Goal: Task Accomplishment & Management: Complete application form

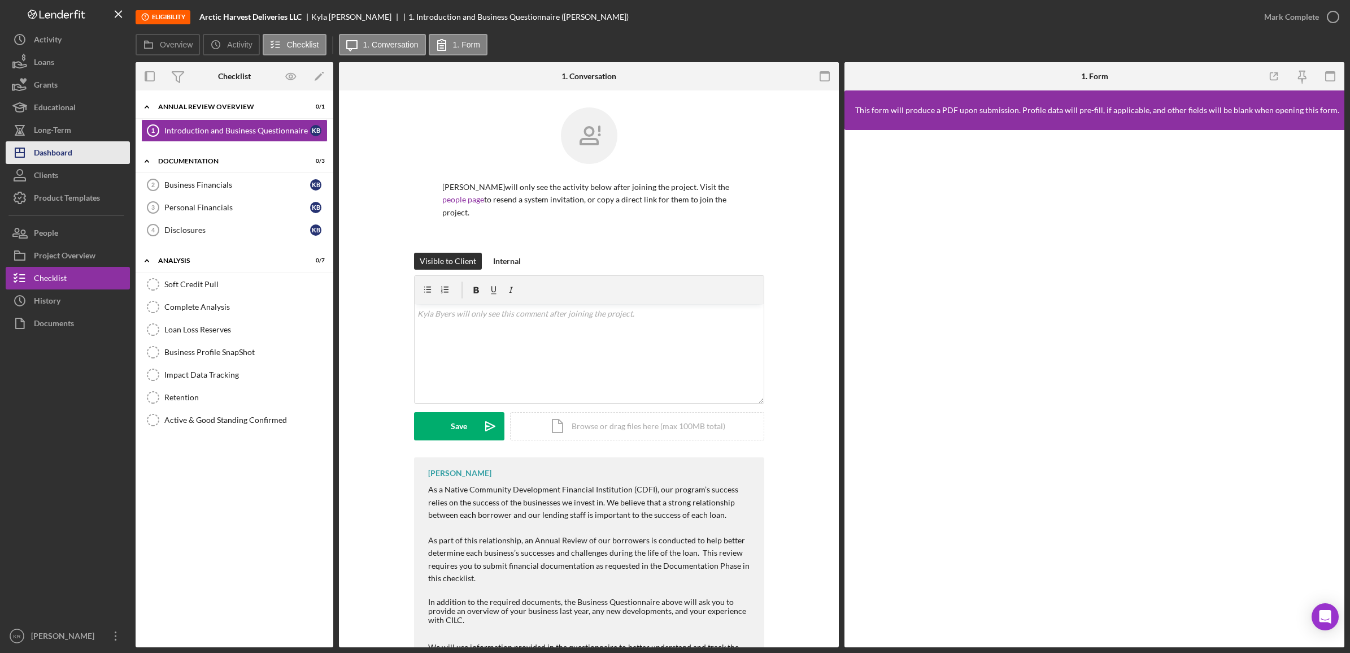
click at [75, 154] on button "Icon/Dashboard Dashboard" at bounding box center [68, 152] width 124 height 23
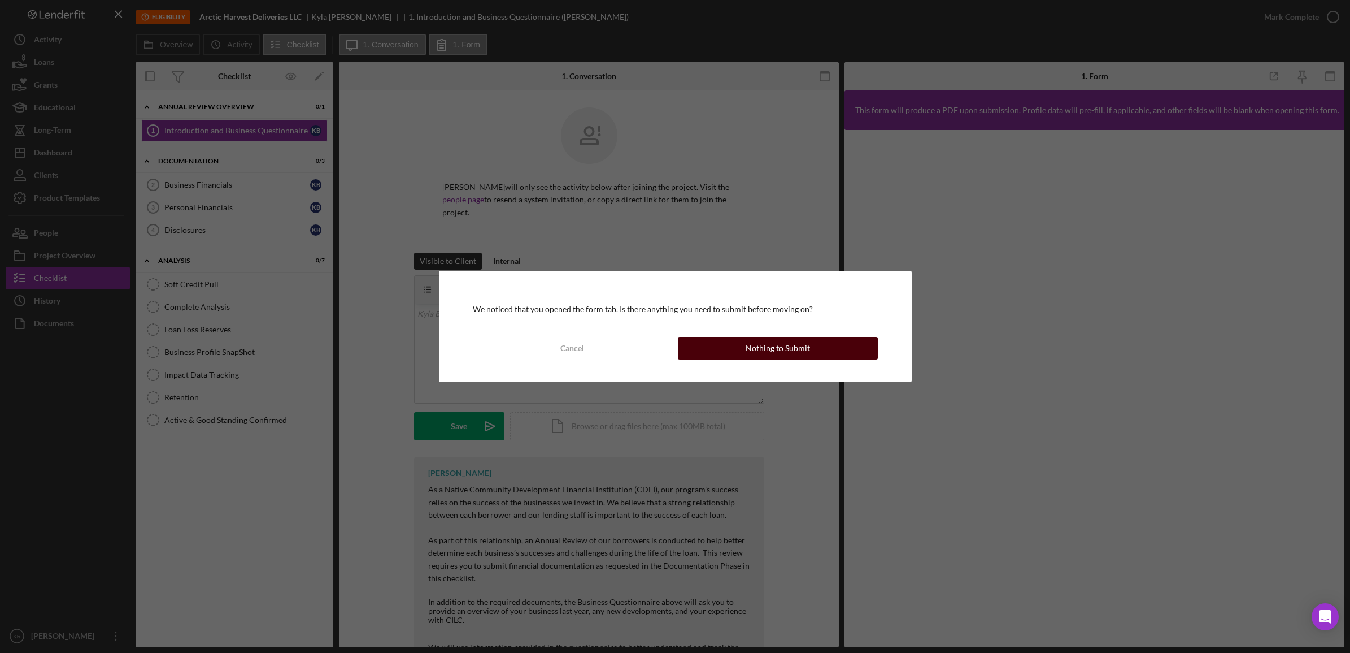
click at [729, 345] on button "Nothing to Submit" at bounding box center [778, 348] width 200 height 23
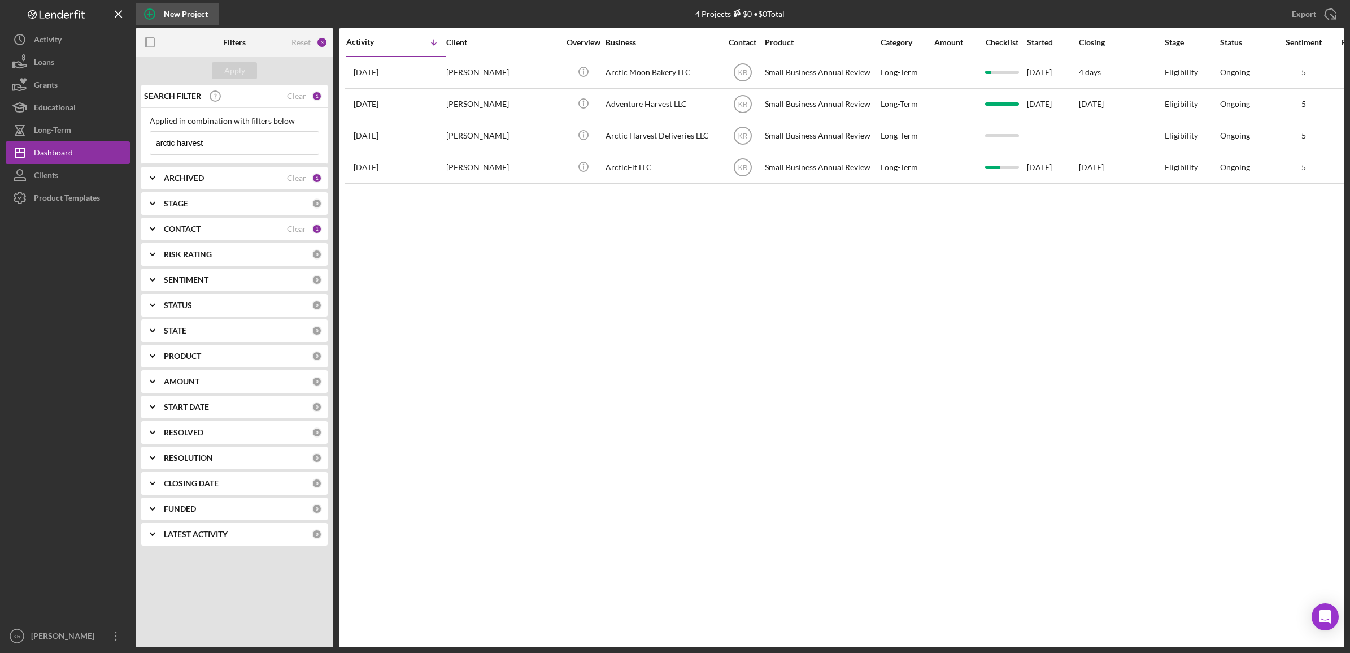
click at [162, 11] on icon "button" at bounding box center [150, 14] width 28 height 28
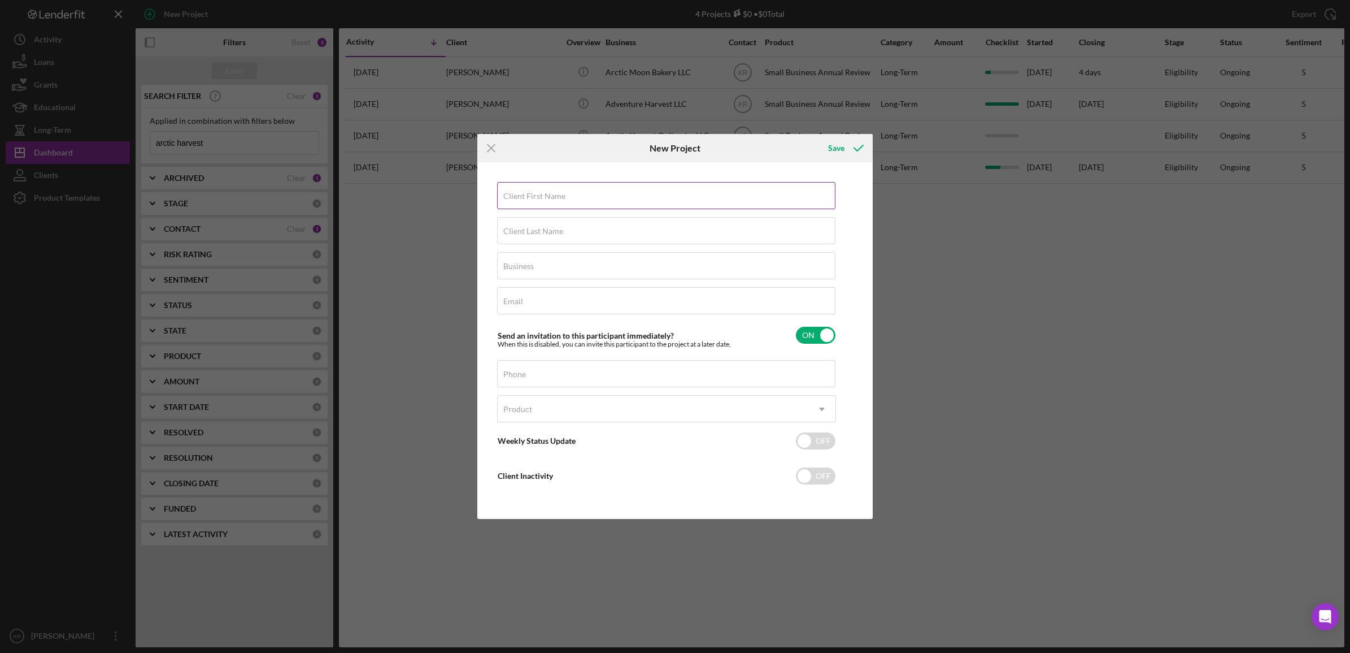
click at [528, 193] on label "Client First Name" at bounding box center [534, 196] width 62 height 9
drag, startPoint x: 528, startPoint y: 193, endPoint x: 602, endPoint y: 195, distance: 74.0
click at [602, 195] on input "Client First Name" at bounding box center [666, 195] width 338 height 27
type input "[PERSON_NAME]"
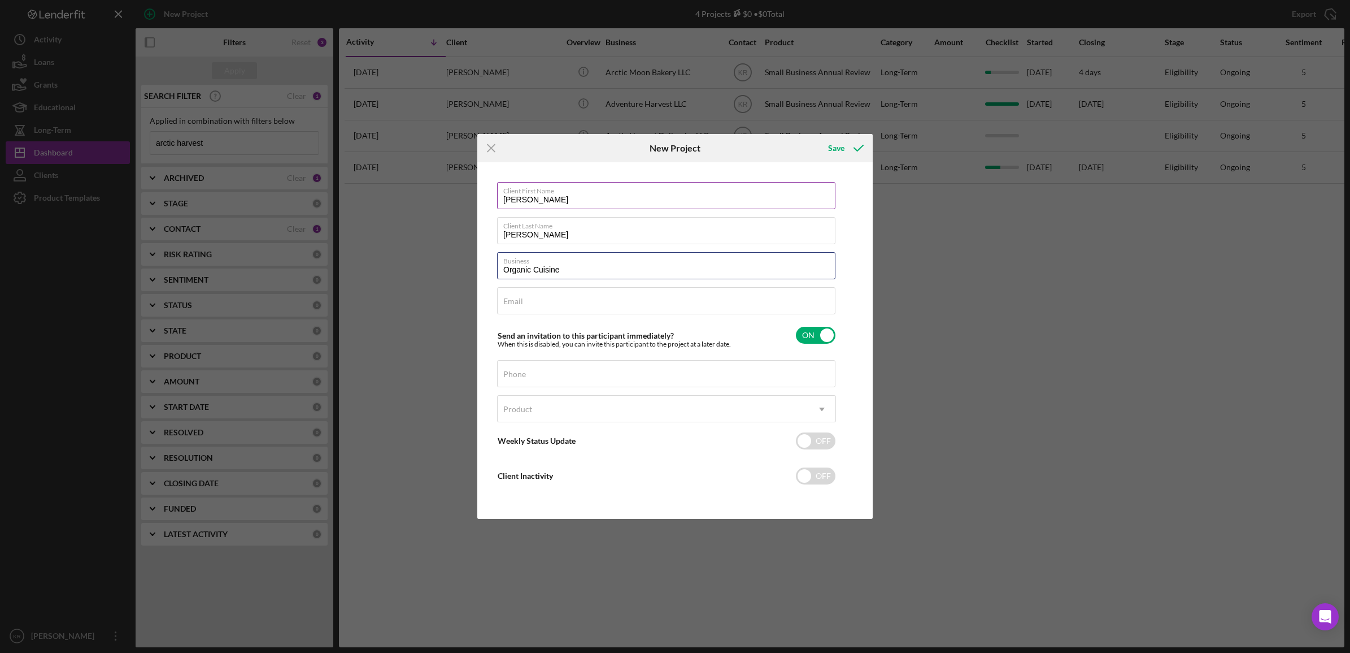
type input "Organic Cuisine"
type input "[EMAIL_ADDRESS][DOMAIN_NAME]"
type input "[PHONE_NUMBER]"
click at [628, 411] on div "Product" at bounding box center [653, 409] width 311 height 26
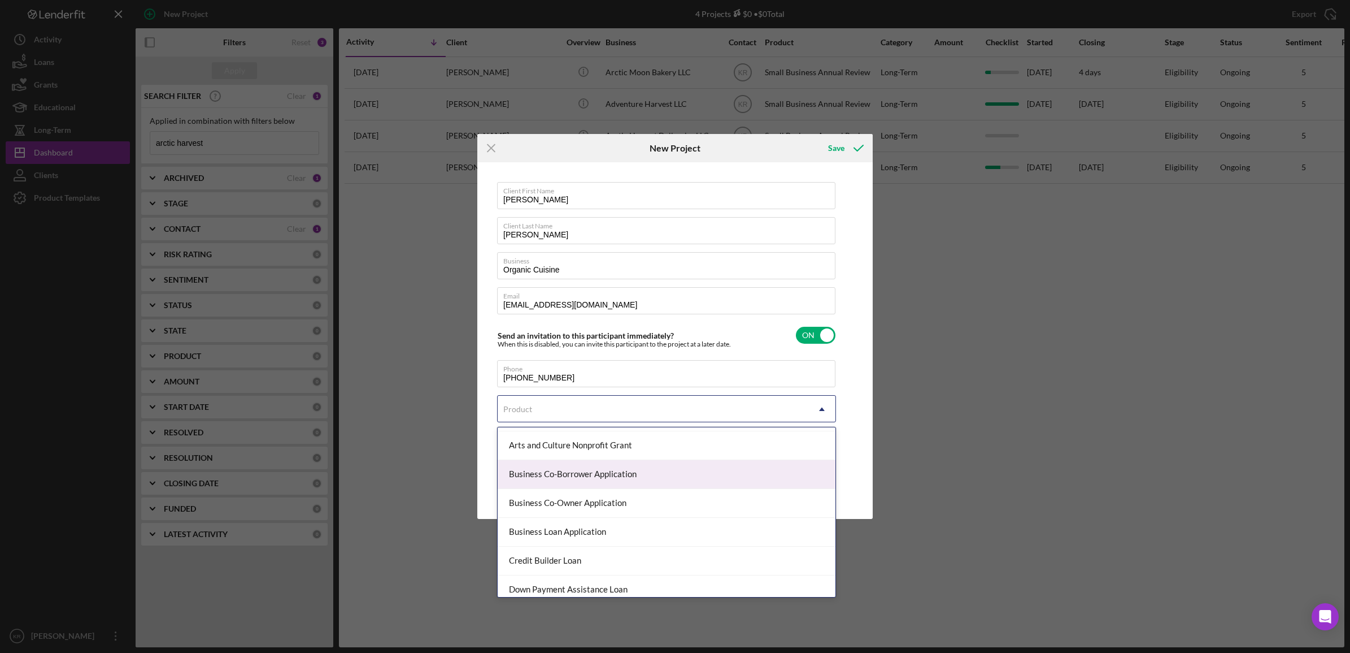
scroll to position [71, 0]
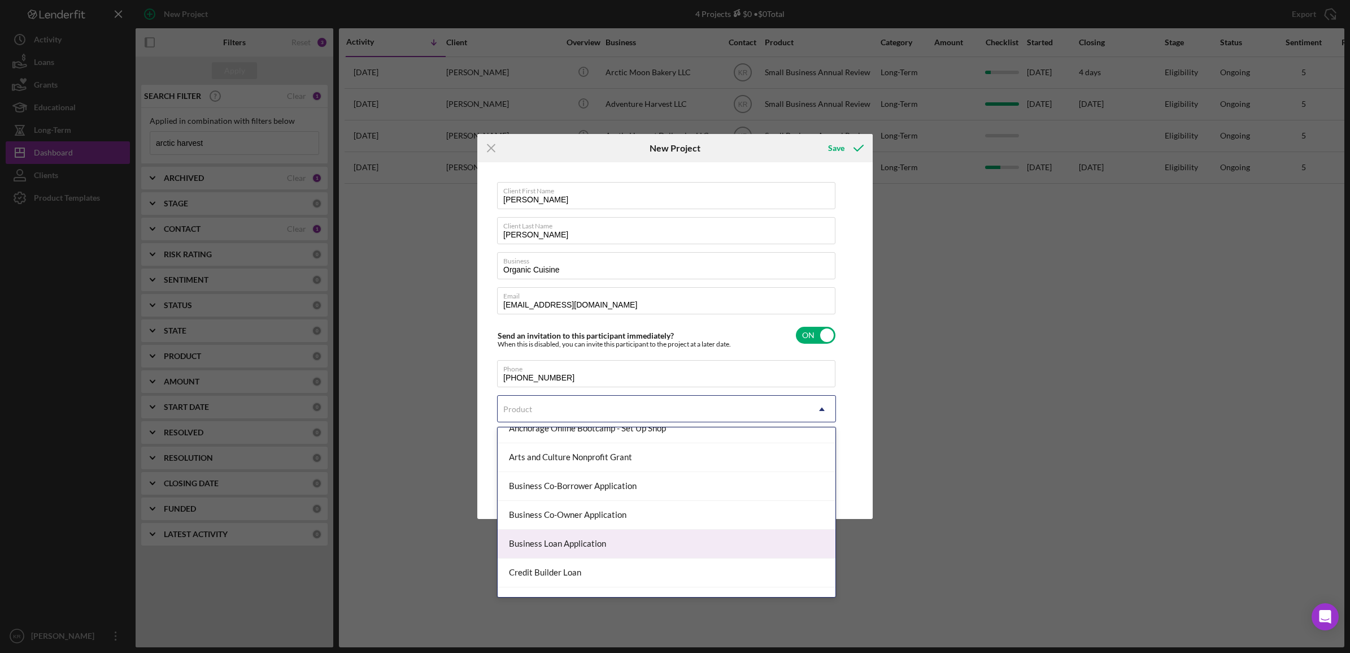
click at [605, 542] on div "Business Loan Application" at bounding box center [667, 543] width 338 height 29
checkbox input "true"
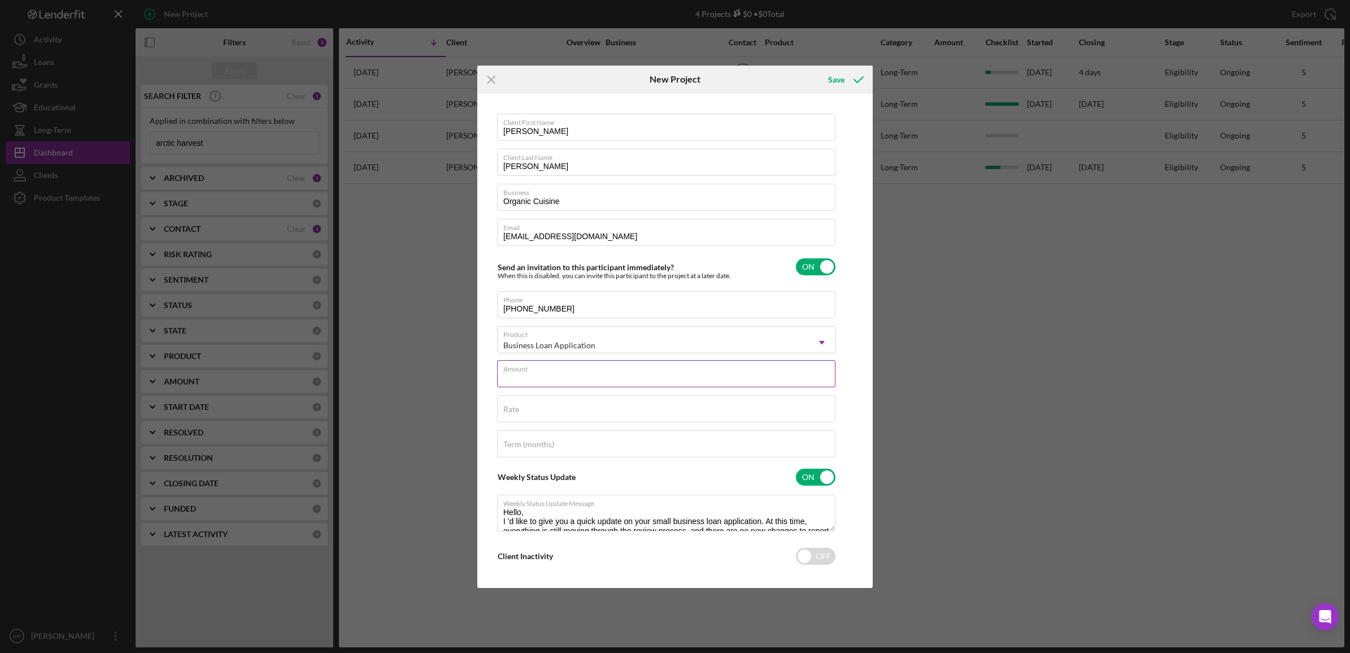
click at [578, 363] on div "Amount" at bounding box center [666, 374] width 339 height 28
type input "$50,000.00"
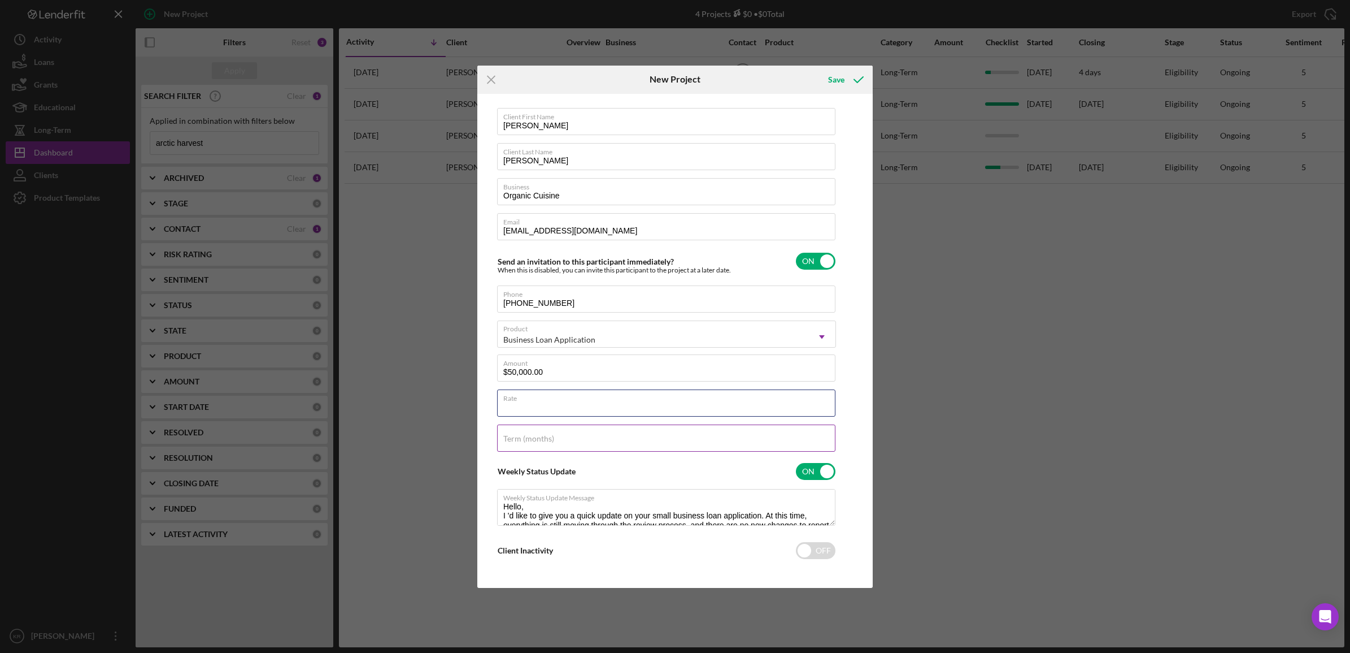
scroll to position [7, 0]
click at [848, 77] on icon "submit" at bounding box center [859, 80] width 28 height 28
checkbox input "false"
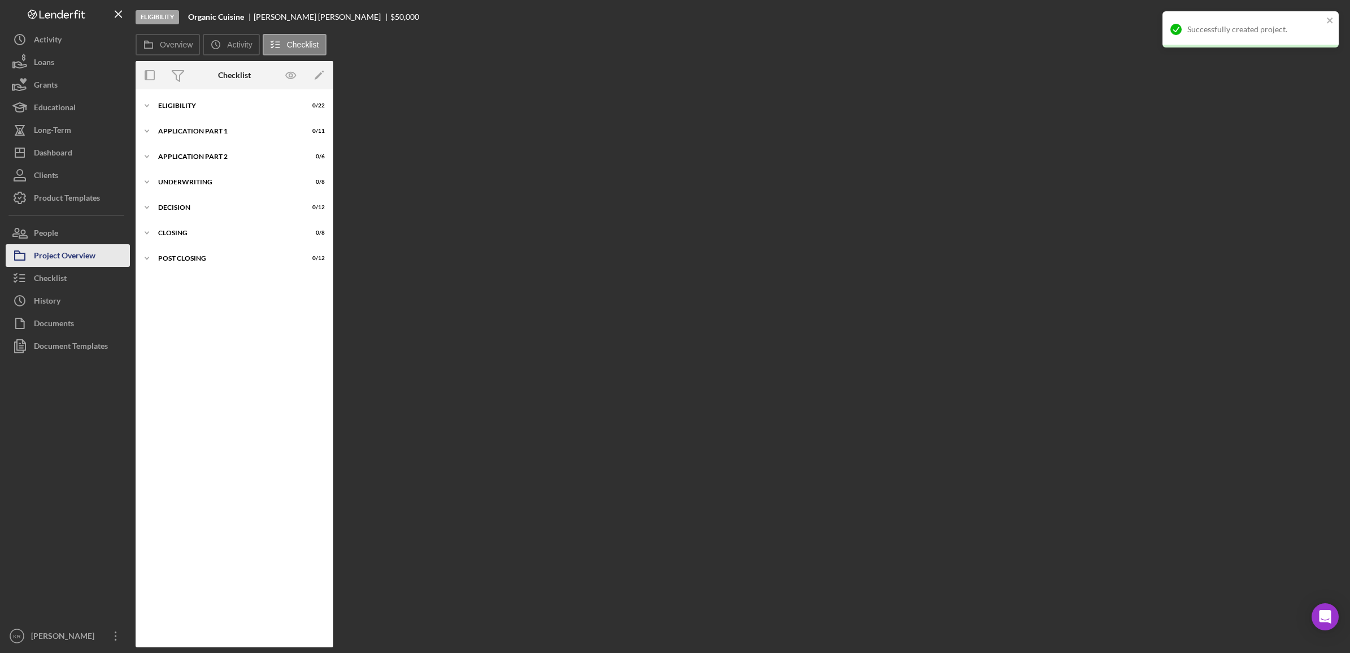
click at [55, 256] on div "Project Overview" at bounding box center [65, 256] width 62 height 25
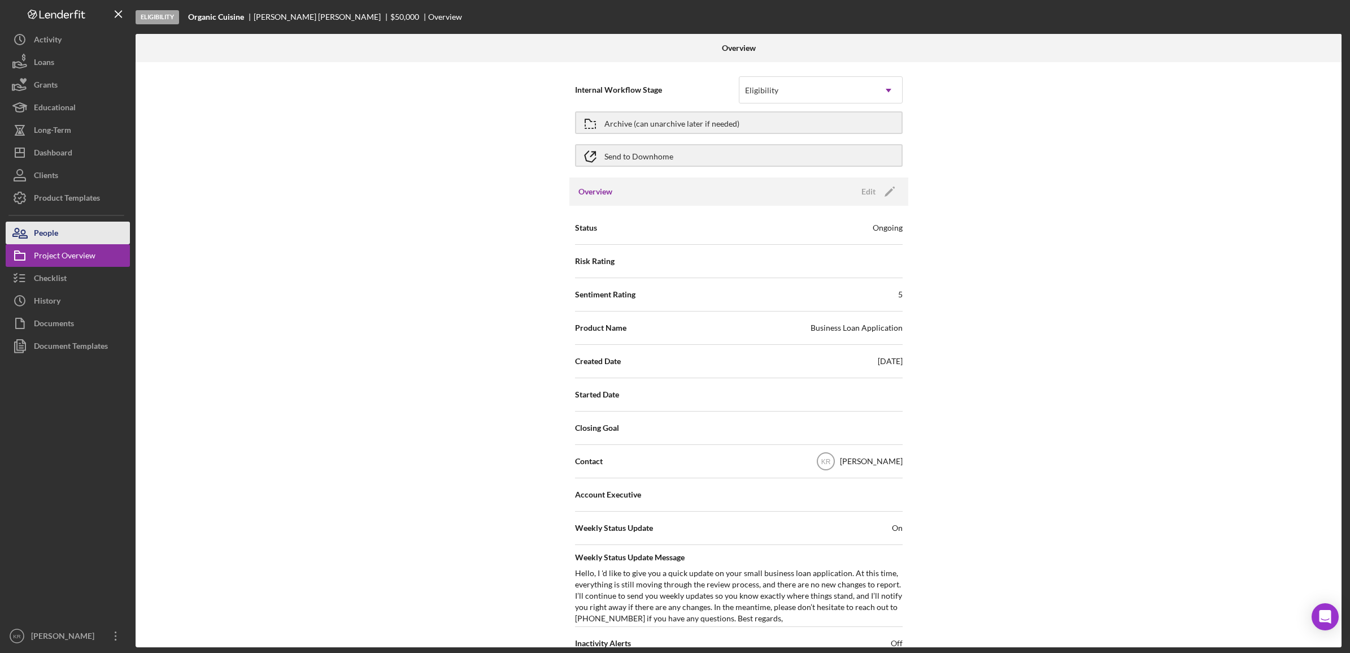
click at [94, 241] on button "People" at bounding box center [68, 232] width 124 height 23
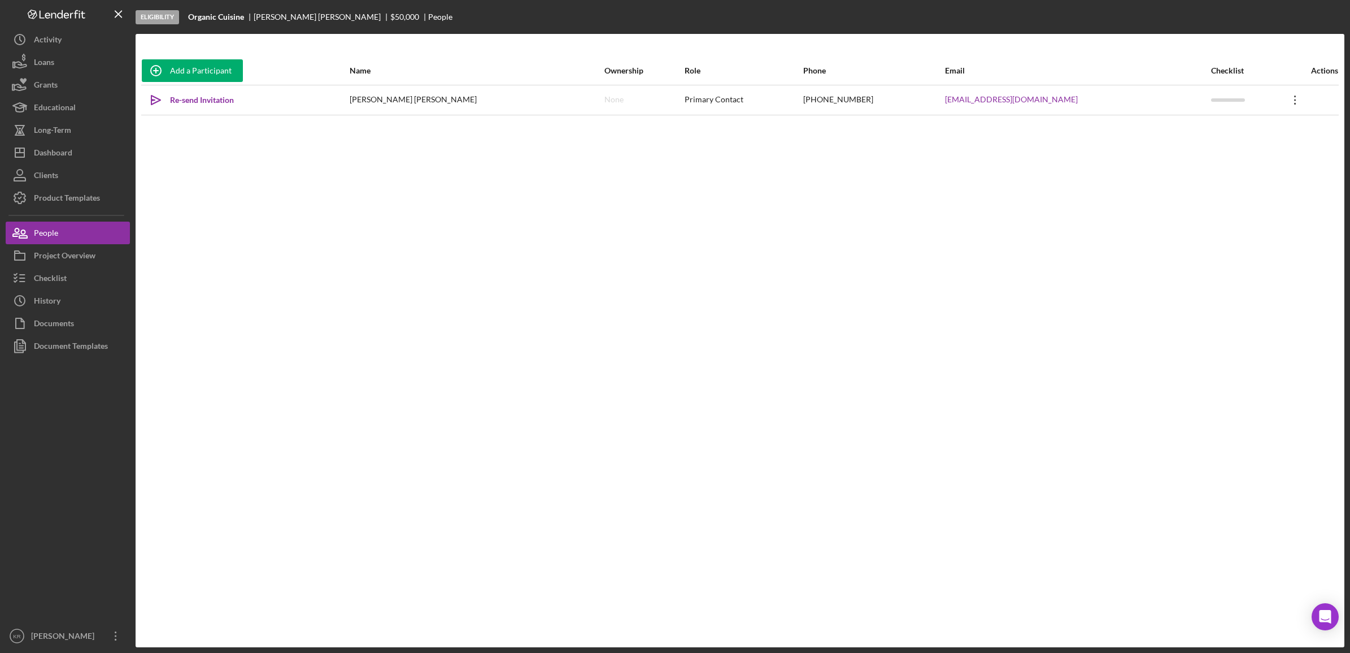
click at [1281, 102] on icon "Icon/Overflow" at bounding box center [1295, 100] width 28 height 28
click at [1232, 151] on button "Icon/Link Get Invitation Link" at bounding box center [1233, 152] width 124 height 23
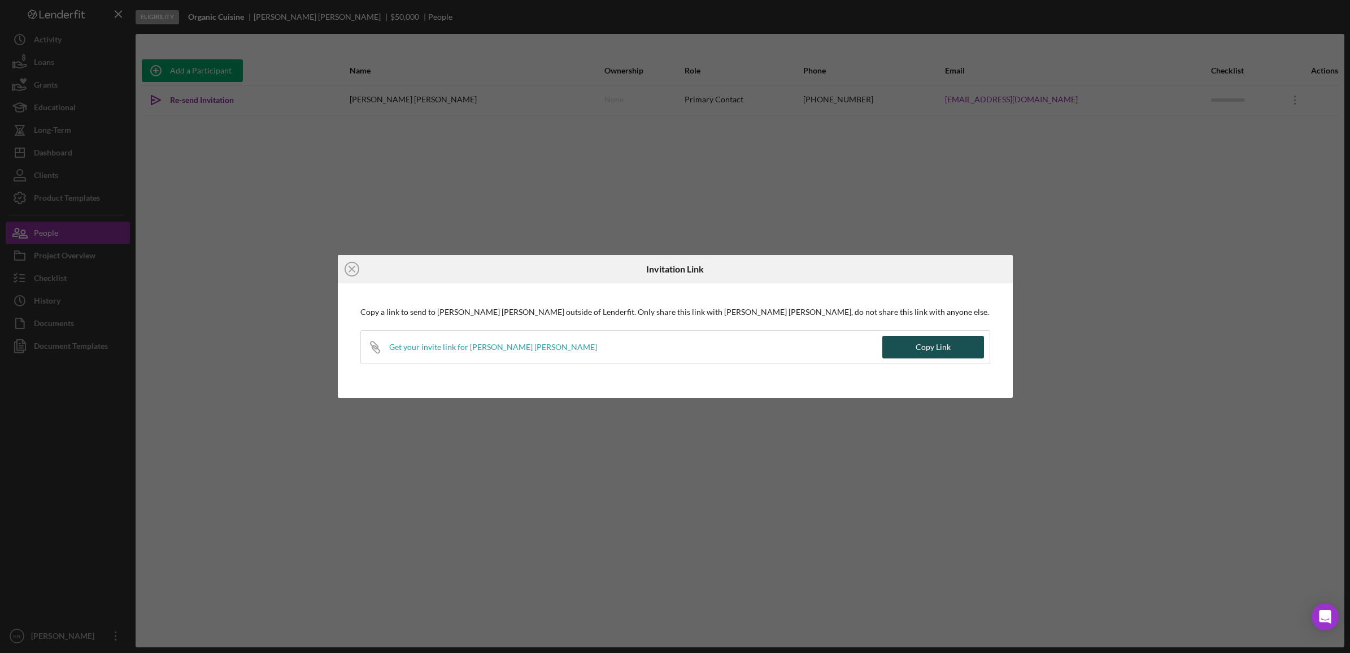
click at [928, 343] on div "Copy Link" at bounding box center [933, 347] width 35 height 23
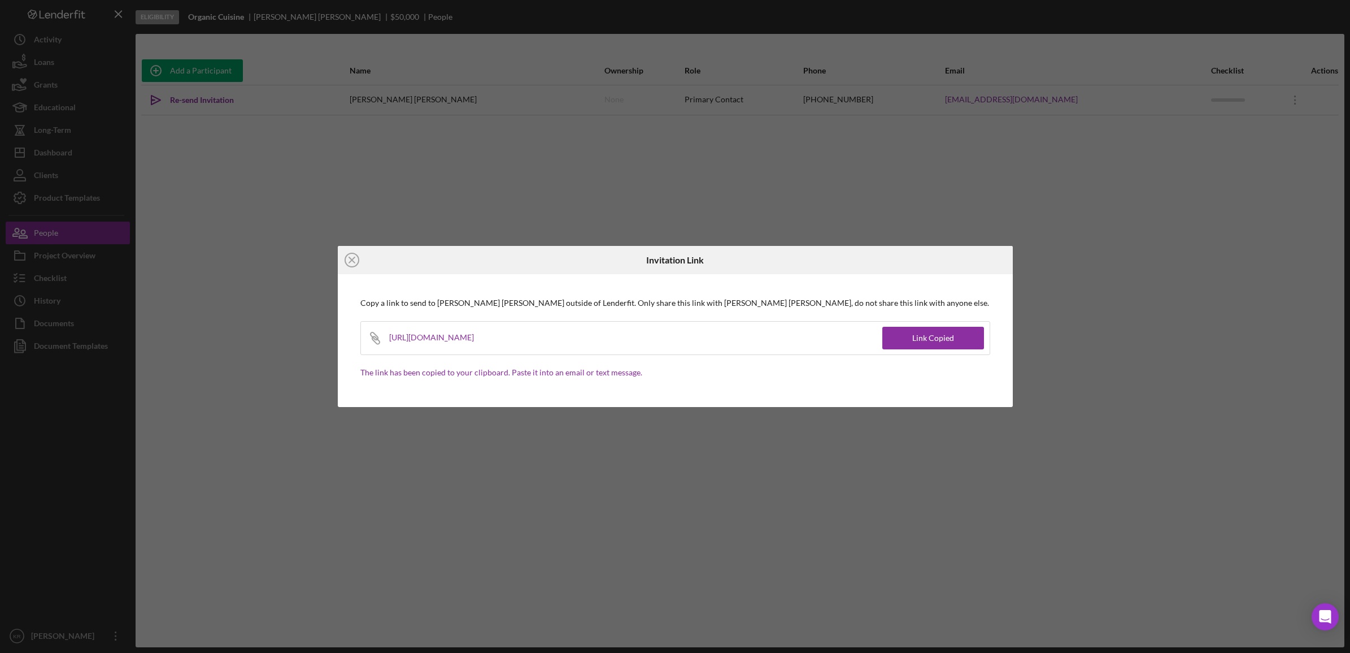
click at [349, 256] on icon "Icon/Close" at bounding box center [352, 260] width 28 height 28
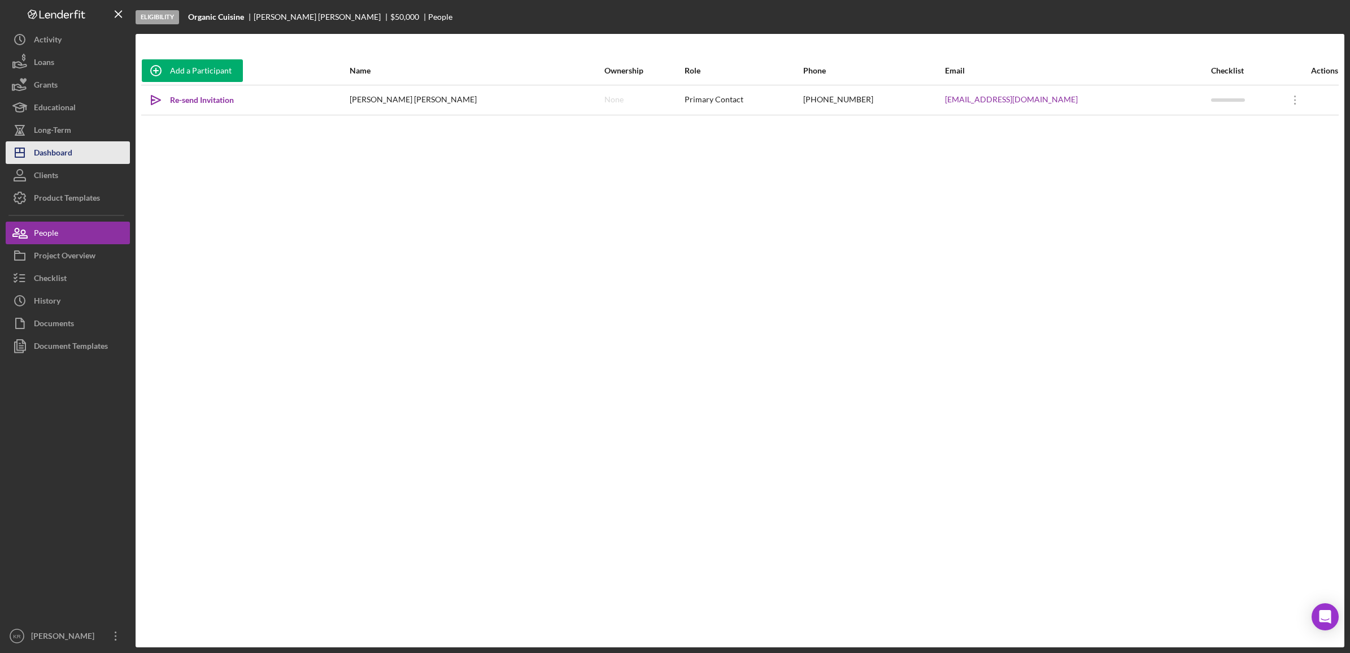
click at [68, 163] on div "Dashboard" at bounding box center [53, 153] width 38 height 25
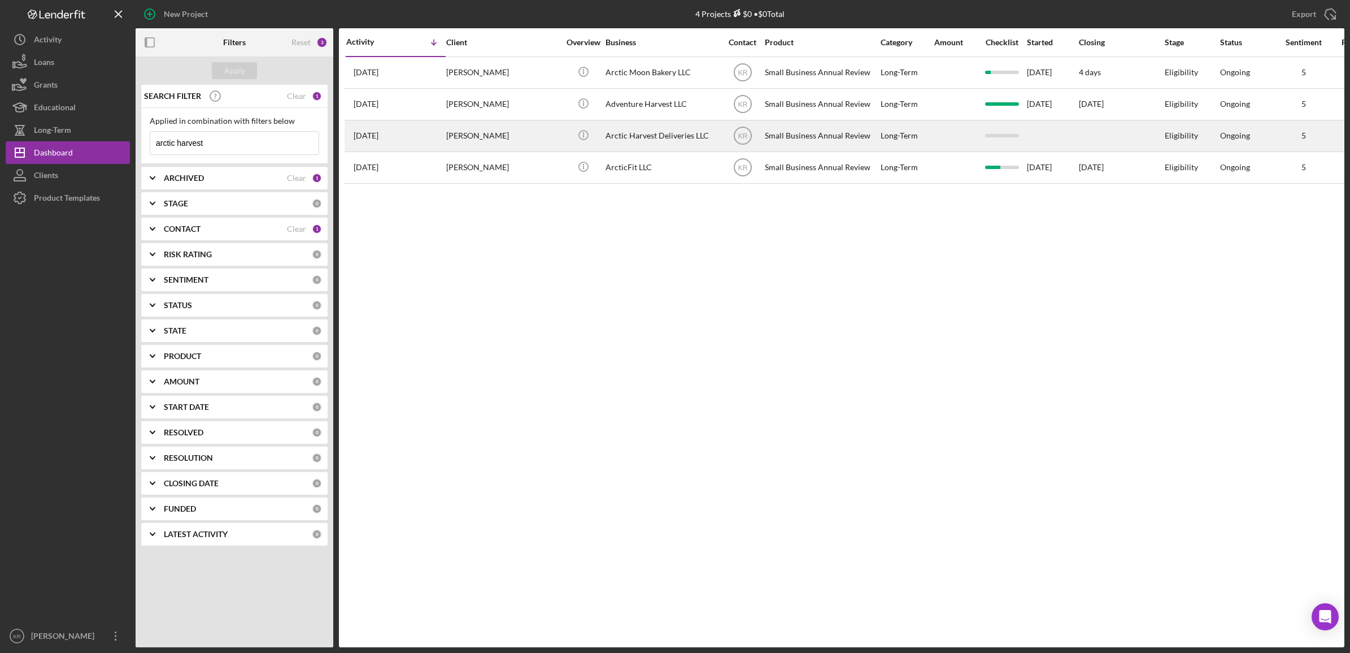
click at [638, 134] on div "Arctic Harvest Deliveries LLC" at bounding box center [662, 136] width 113 height 30
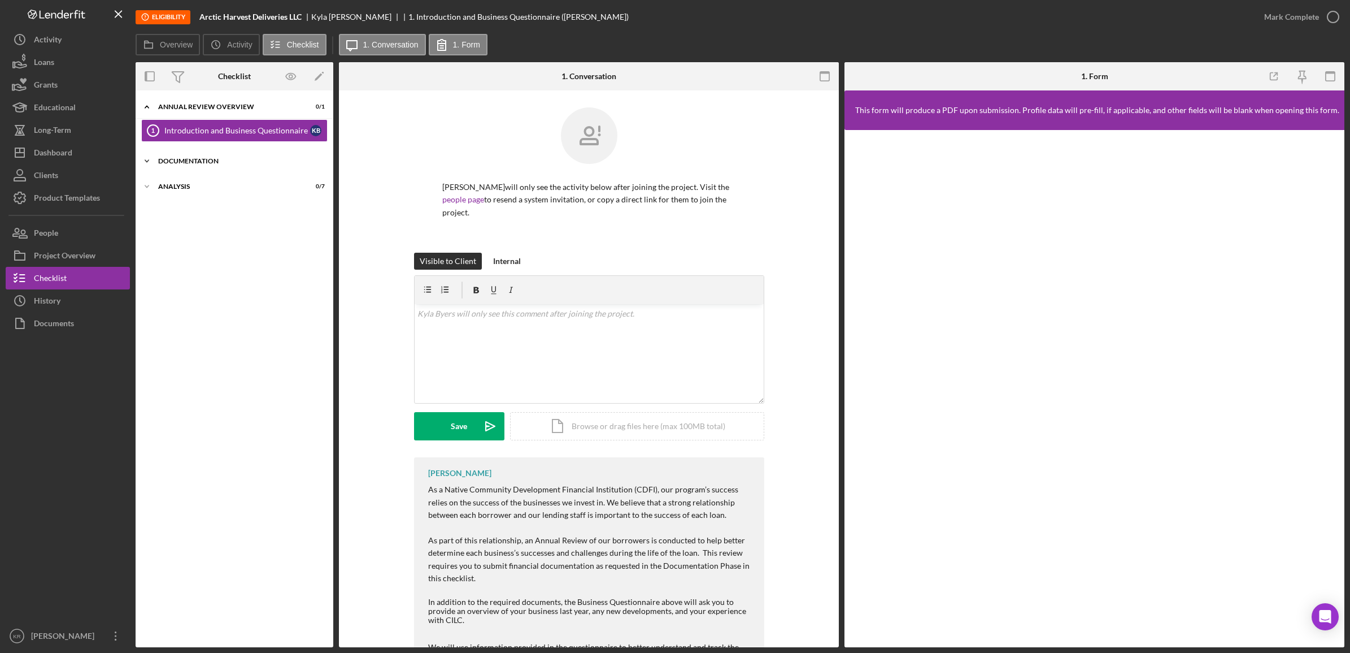
click at [209, 167] on div "Icon/Expander Documentation 0 / 3" at bounding box center [235, 161] width 198 height 23
click at [165, 258] on div "Icon/Expander Analysis 0 / 7" at bounding box center [235, 260] width 198 height 23
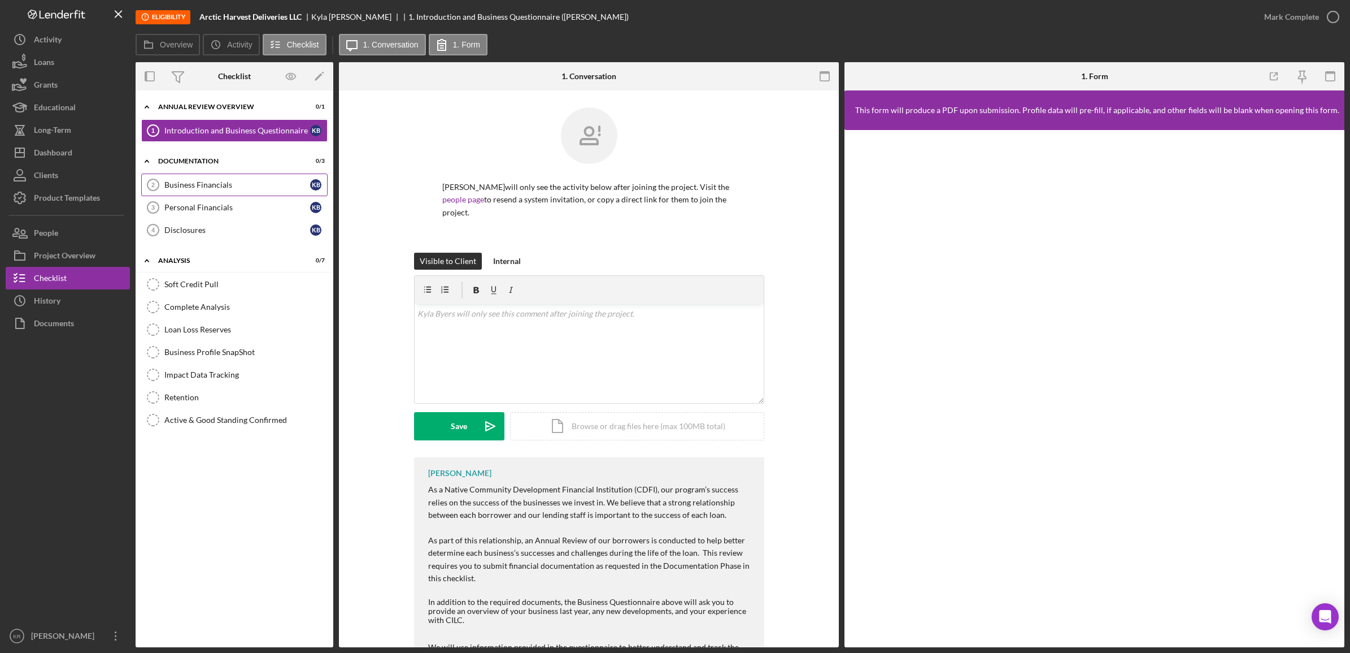
click at [232, 185] on div "Business Financials" at bounding box center [237, 184] width 146 height 9
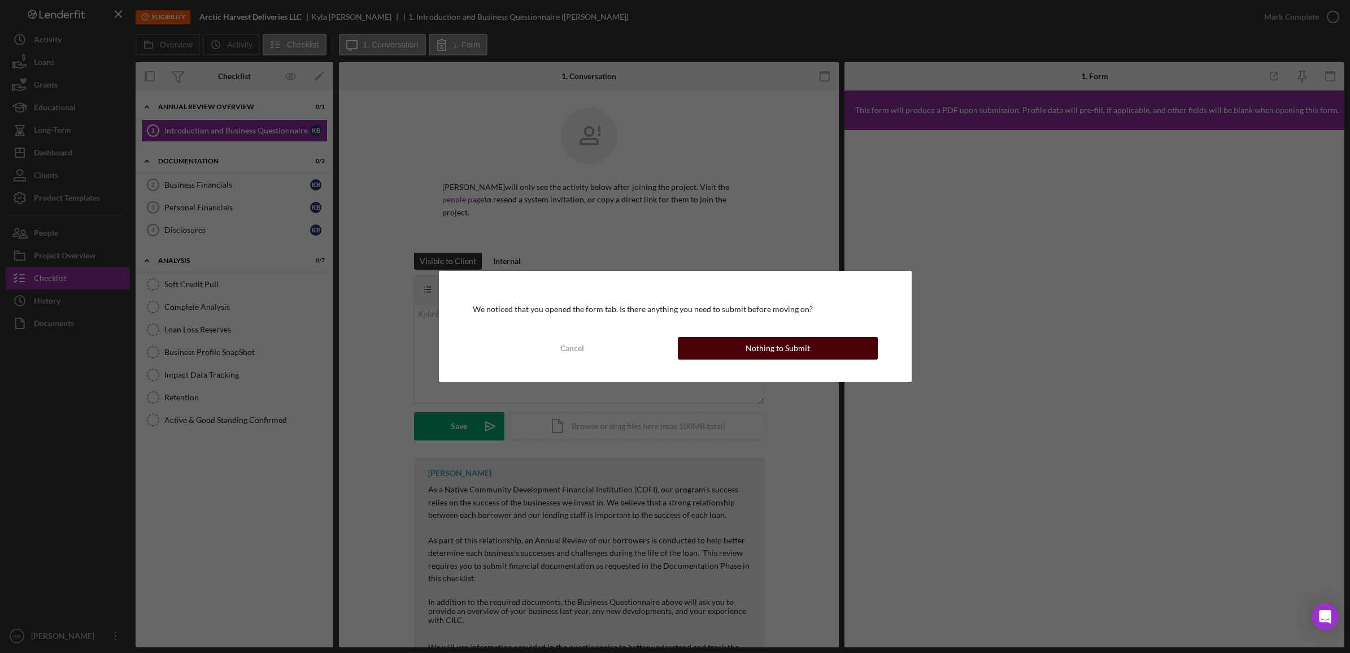
click at [853, 356] on button "Nothing to Submit" at bounding box center [778, 348] width 200 height 23
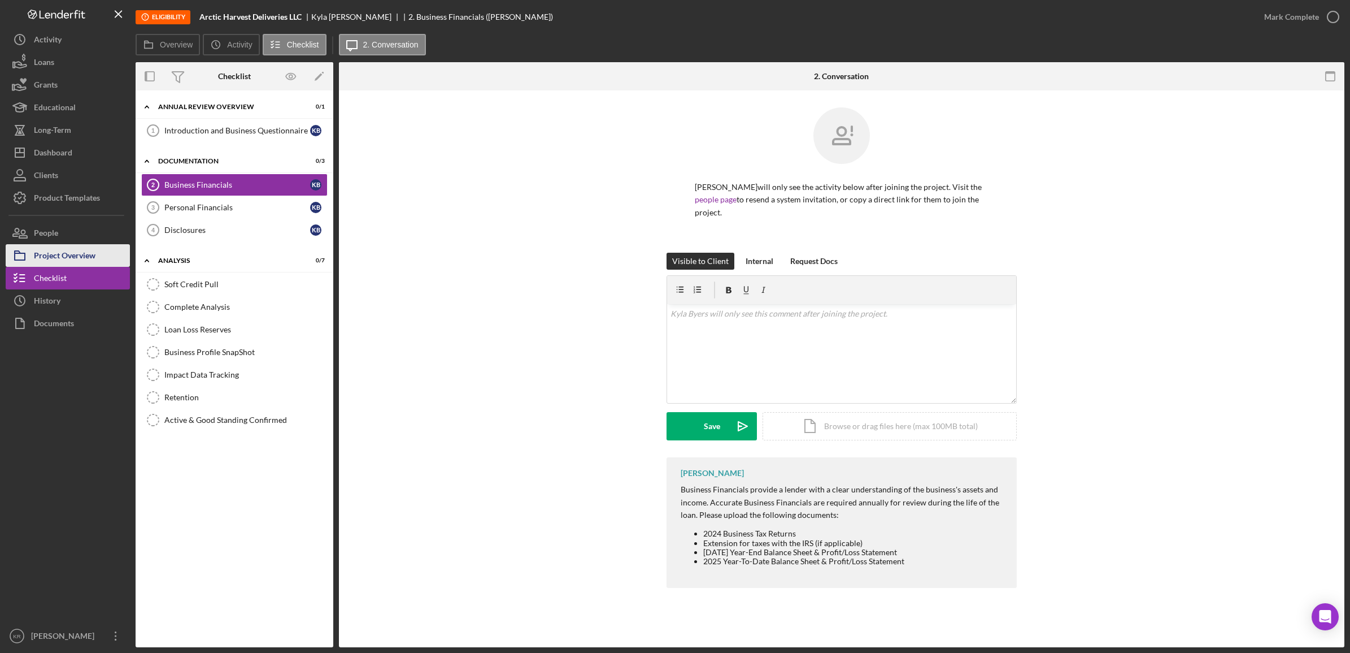
click at [100, 244] on button "Project Overview" at bounding box center [68, 255] width 124 height 23
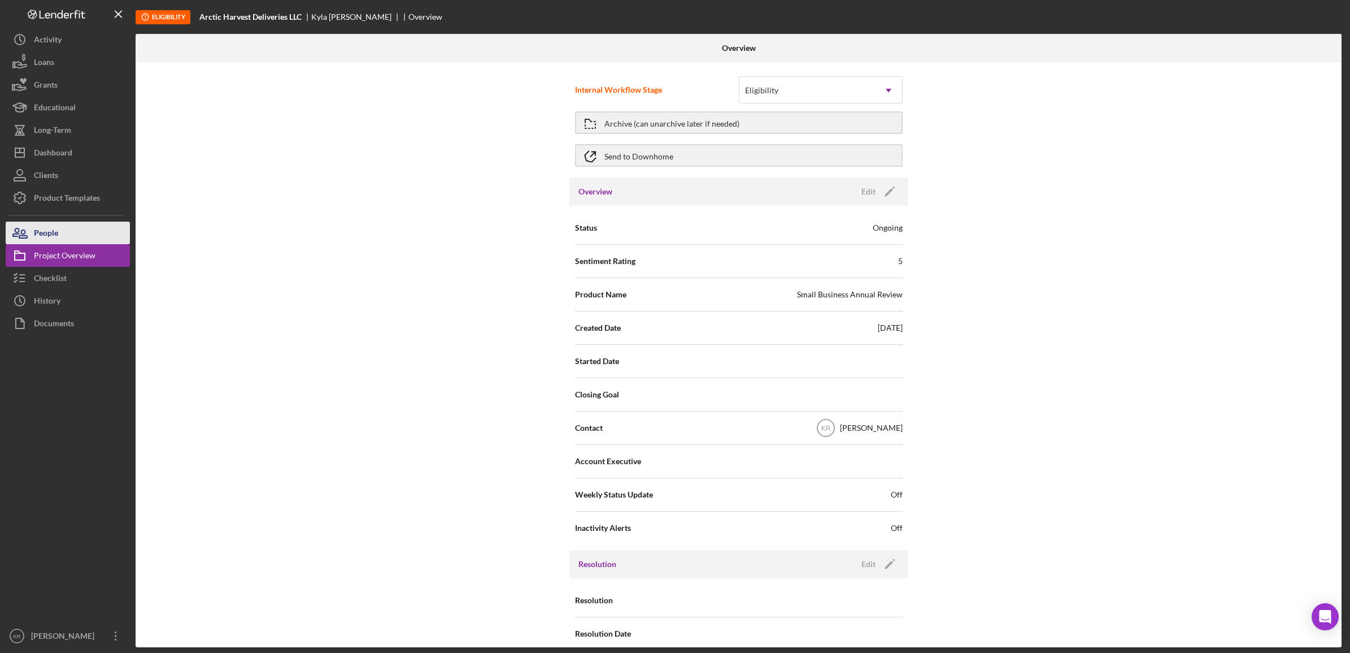
click at [68, 233] on button "People" at bounding box center [68, 232] width 124 height 23
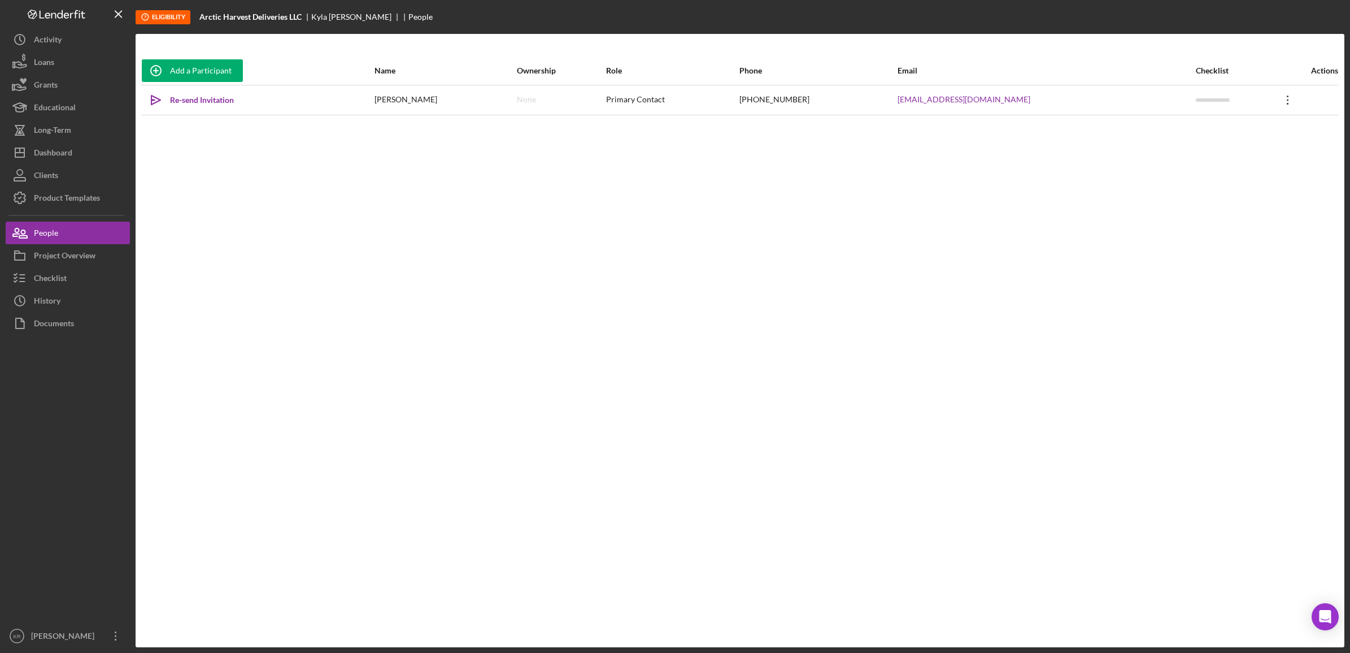
click at [1277, 90] on icon "Icon/Overflow" at bounding box center [1288, 100] width 28 height 28
click at [1212, 149] on button "Icon/Link Get Invitation Link" at bounding box center [1226, 152] width 124 height 23
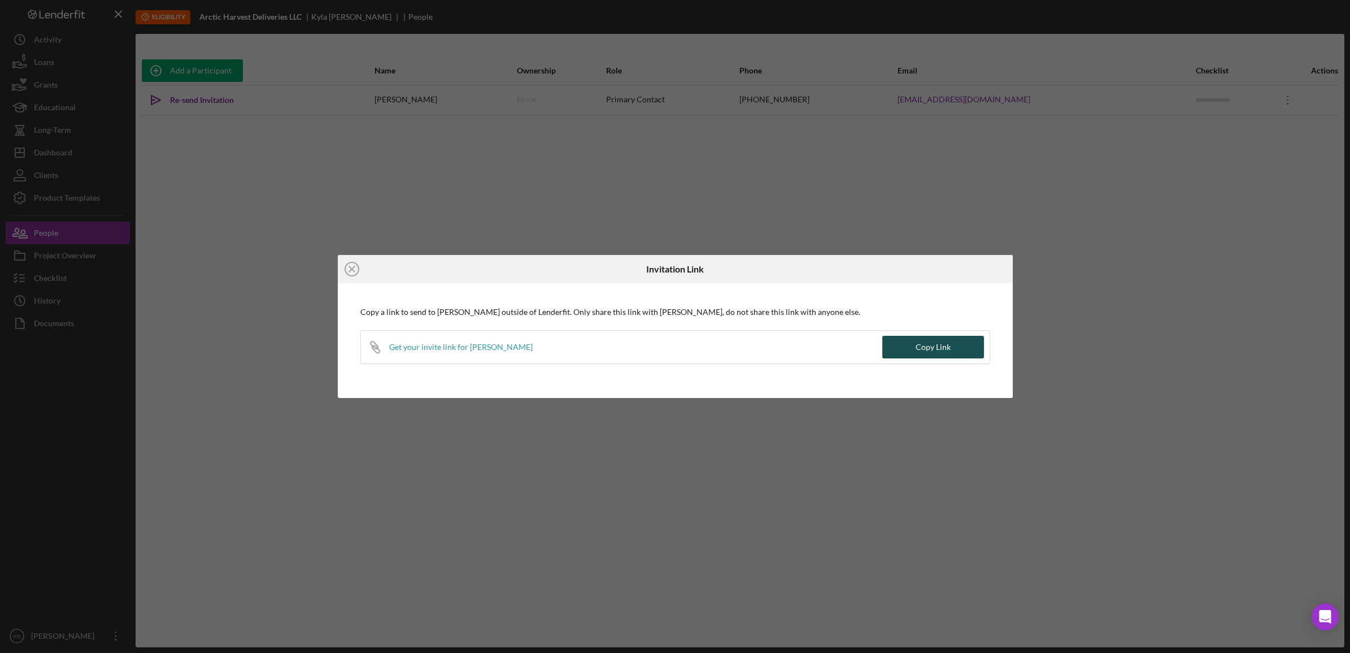
click at [908, 351] on button "Copy Link" at bounding box center [933, 347] width 102 height 23
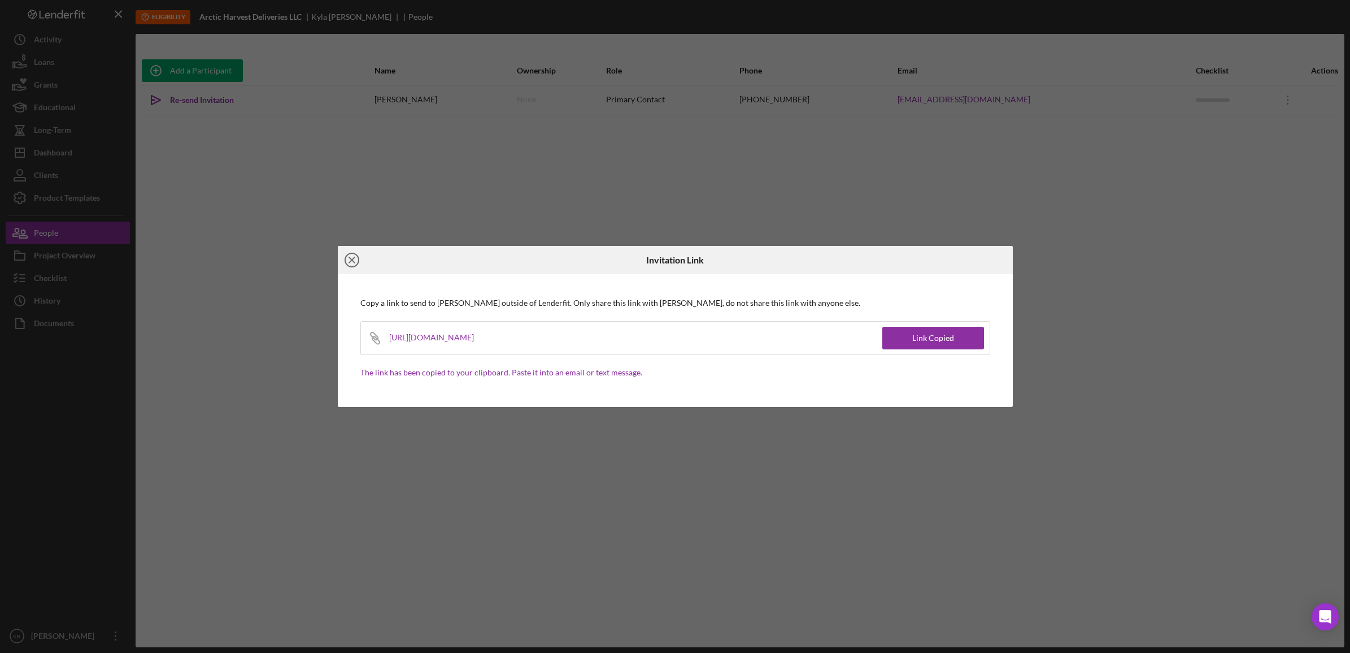
click at [347, 261] on icon "Icon/Close" at bounding box center [352, 260] width 28 height 28
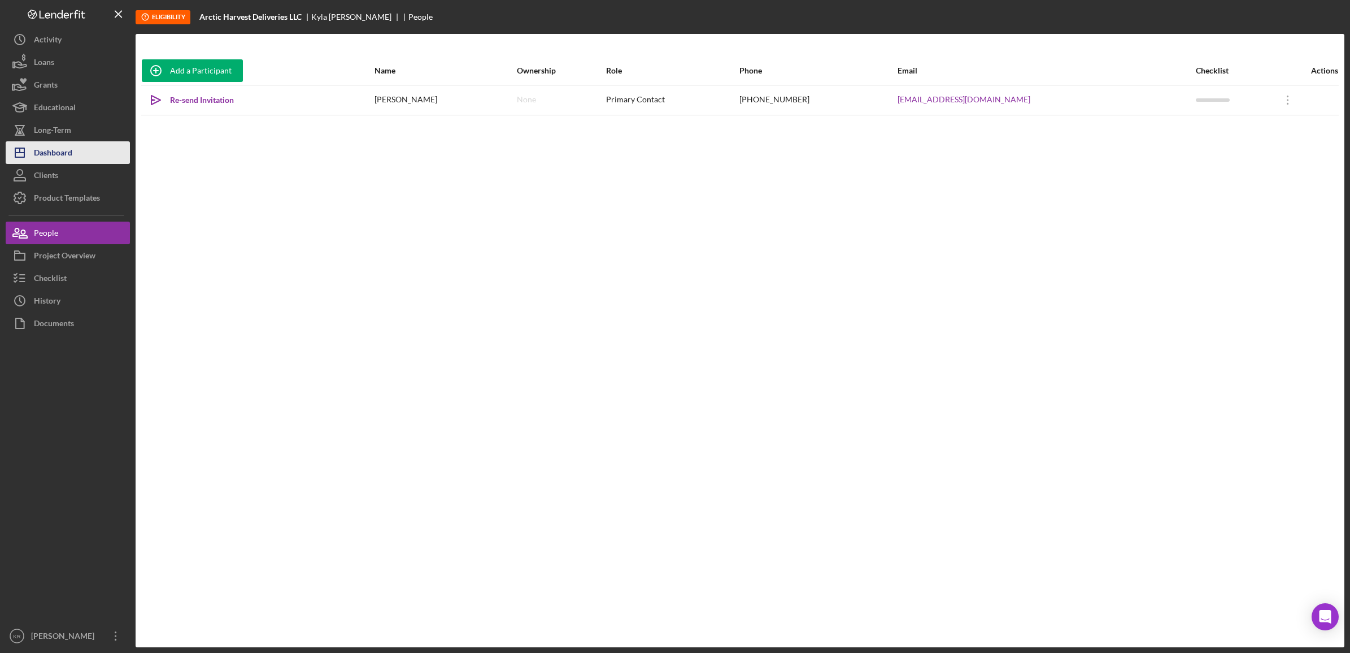
click at [48, 159] on div "Dashboard" at bounding box center [53, 153] width 38 height 25
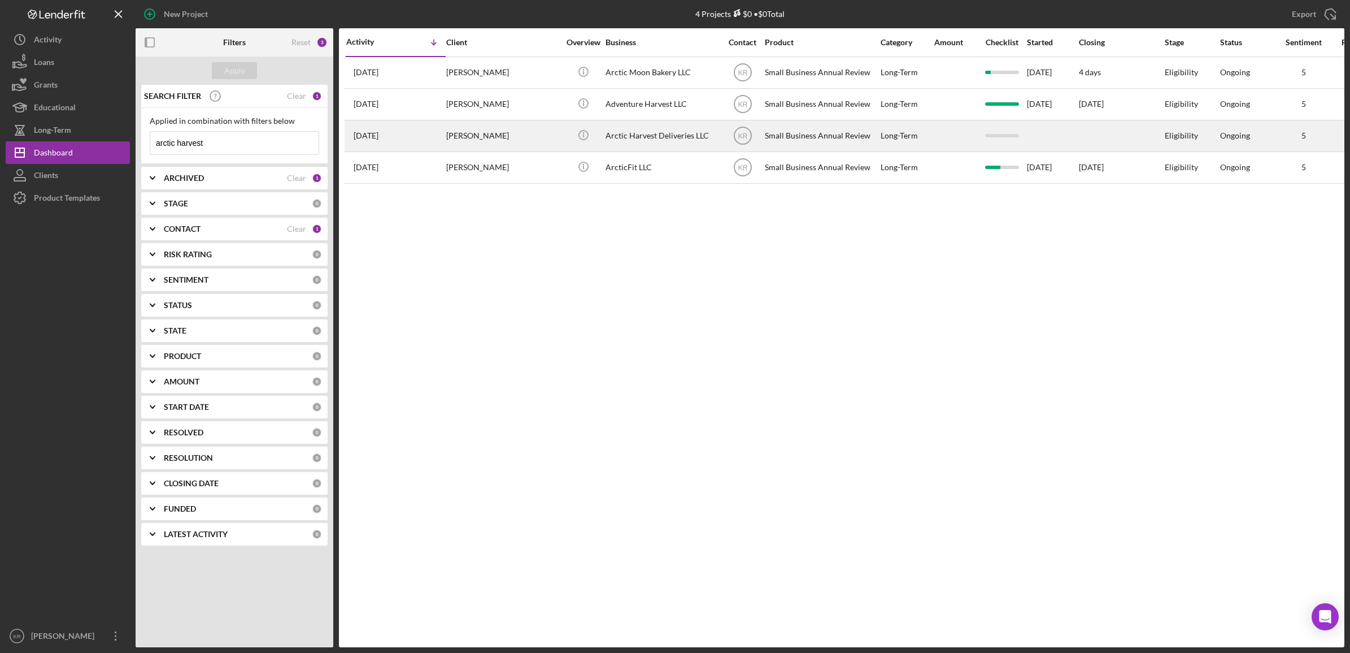
click at [518, 131] on div "[PERSON_NAME]" at bounding box center [502, 136] width 113 height 30
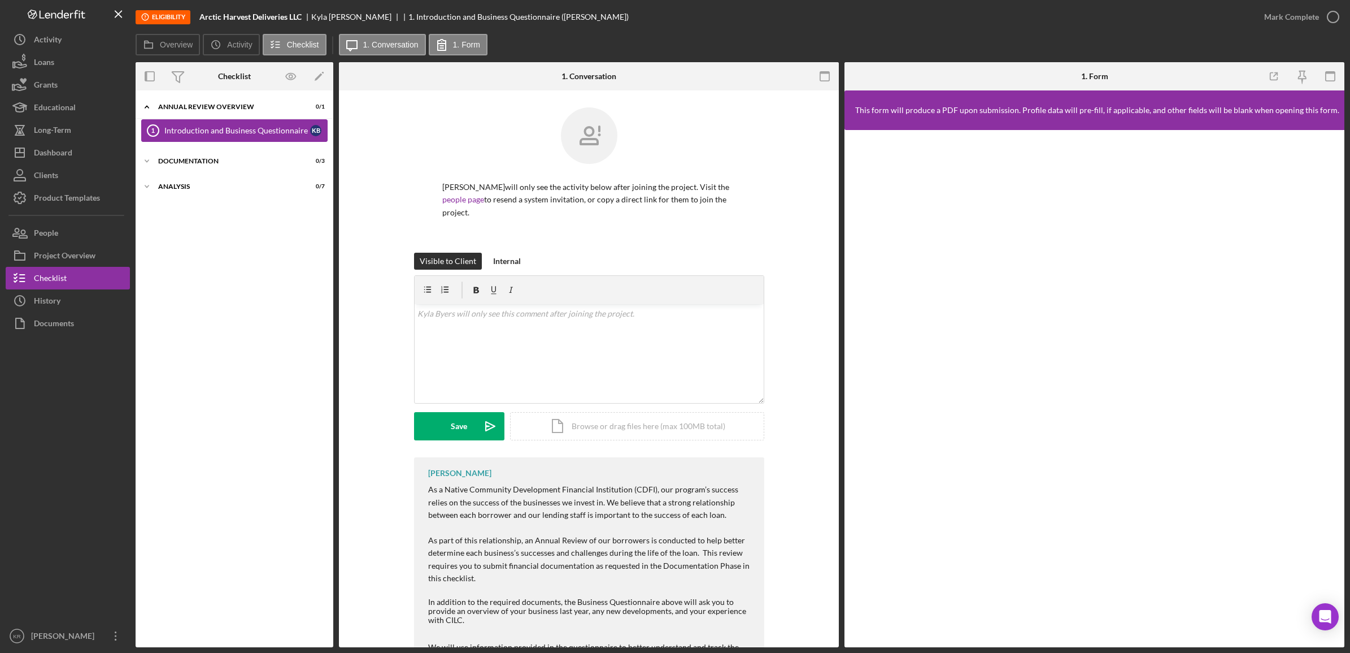
click at [240, 125] on link "Introduction and Business Questionnaire 1 Introduction and Business Questionnai…" at bounding box center [234, 130] width 186 height 23
click at [238, 159] on div "Documentation" at bounding box center [238, 161] width 161 height 7
click at [163, 266] on div "Icon/Expander Analysis 0 / 7" at bounding box center [235, 260] width 198 height 23
